Goal: Check status: Check status

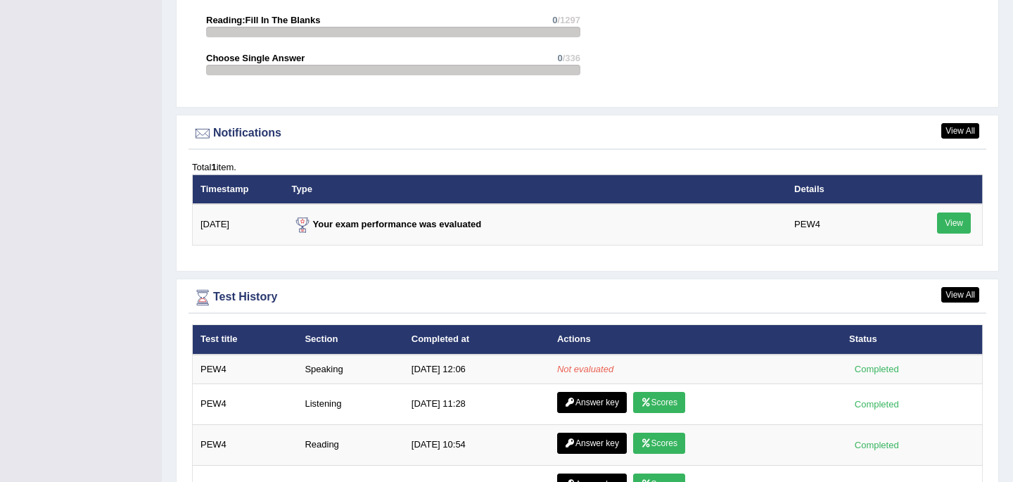
scroll to position [1631, 0]
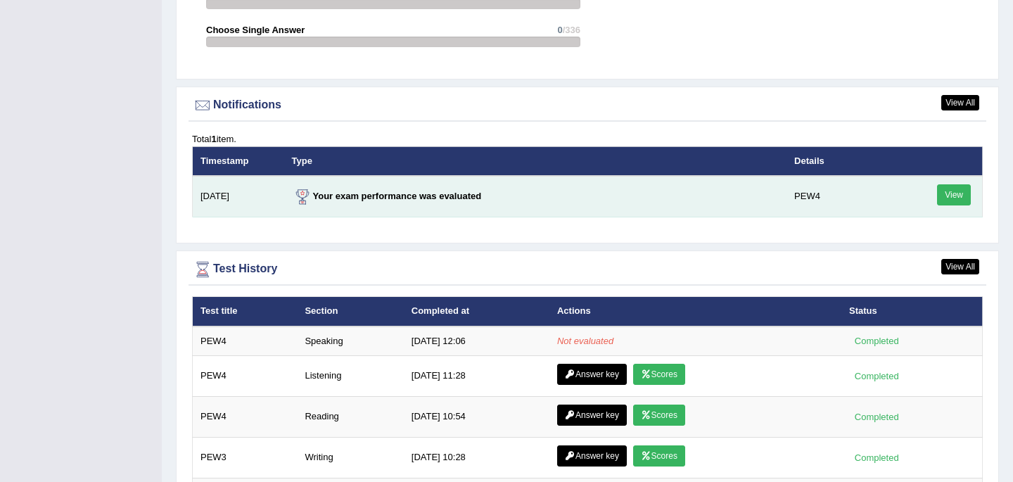
click at [951, 191] on link "View" at bounding box center [954, 194] width 34 height 21
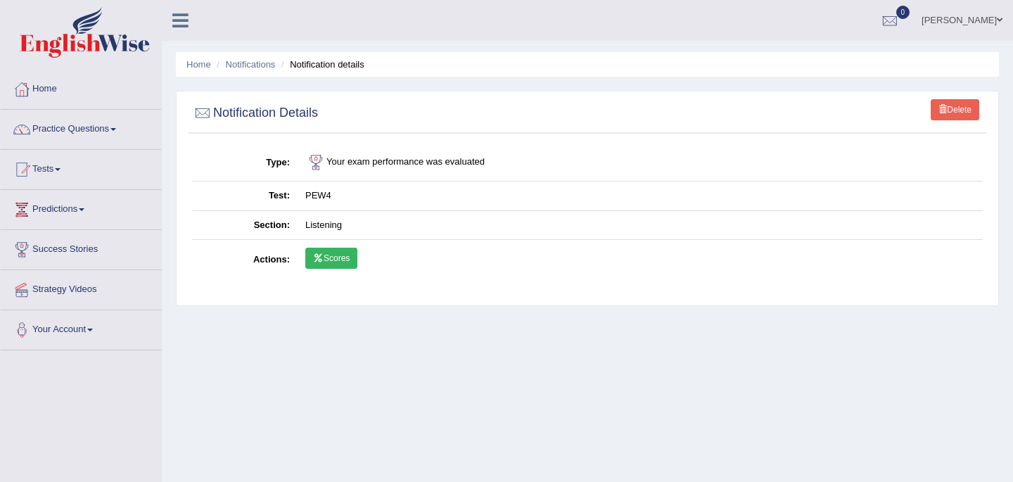
click at [322, 254] on icon at bounding box center [318, 258] width 11 height 8
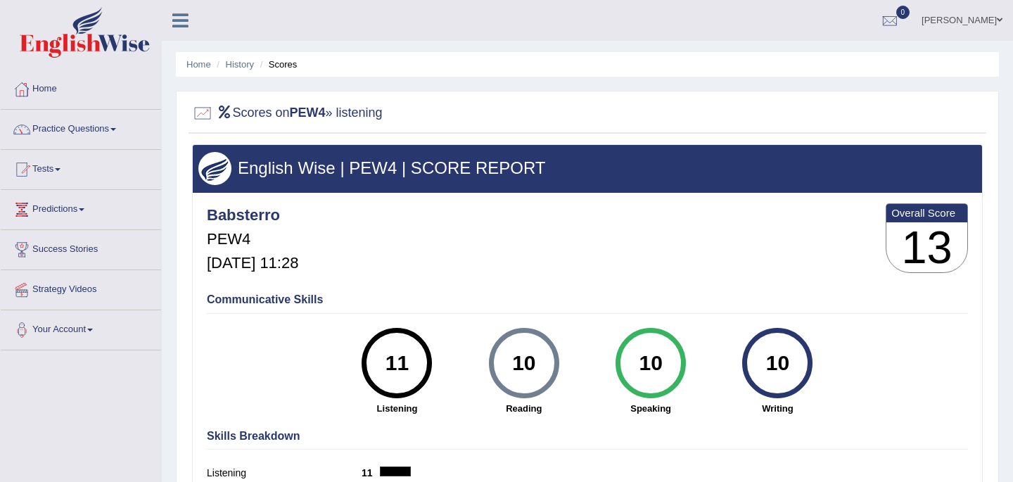
click at [46, 91] on link "Home" at bounding box center [81, 87] width 160 height 35
